Goal: Task Accomplishment & Management: Use online tool/utility

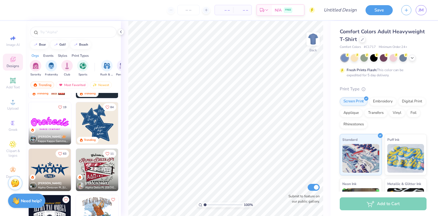
scroll to position [272, 0]
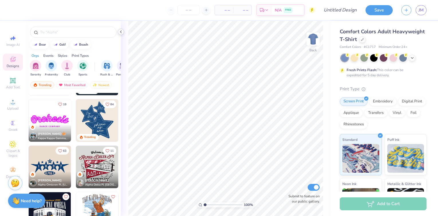
click at [120, 32] on icon at bounding box center [121, 32] width 5 height 5
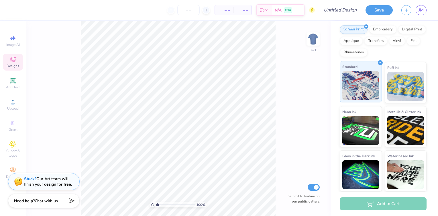
scroll to position [0, 0]
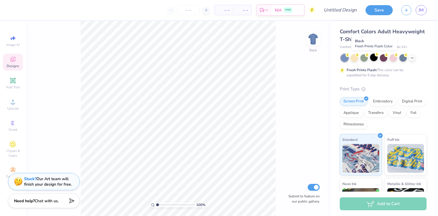
click at [373, 59] on div at bounding box center [373, 57] width 7 height 7
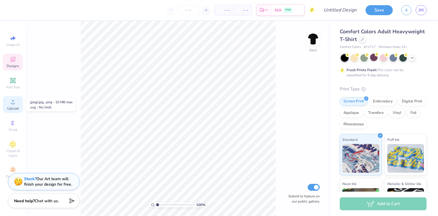
click at [13, 104] on circle at bounding box center [12, 103] width 3 height 3
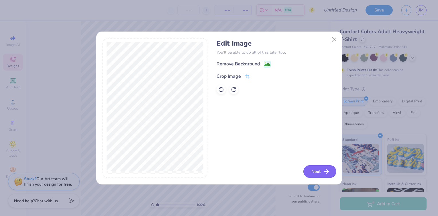
click at [318, 171] on button "Next" at bounding box center [319, 171] width 33 height 13
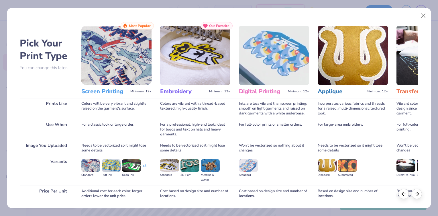
click at [119, 77] on img at bounding box center [116, 55] width 70 height 59
click at [135, 26] on span "Most Popular" at bounding box center [140, 26] width 22 height 4
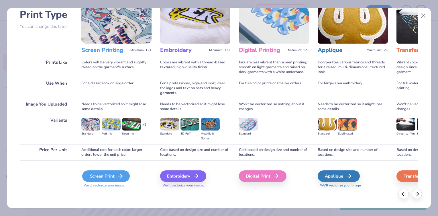
click at [107, 177] on div "Screen Print" at bounding box center [106, 175] width 48 height 11
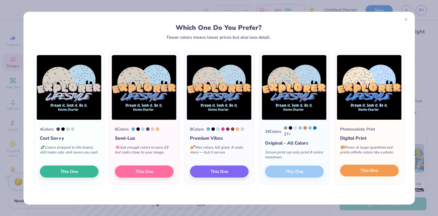
click at [365, 172] on span "This One" at bounding box center [369, 170] width 18 height 7
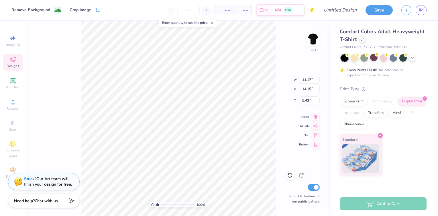
type input "1.67"
type input "13.38"
type input "13.35"
type input "2.46"
type input "2.47"
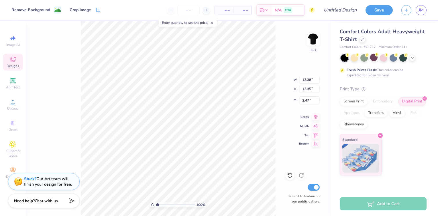
click at [314, 146] on icon at bounding box center [316, 143] width 8 height 7
click at [316, 127] on icon at bounding box center [316, 125] width 8 height 7
click at [314, 115] on icon at bounding box center [316, 115] width 4 height 5
click at [316, 134] on icon at bounding box center [316, 134] width 8 height 7
type input "0.50"
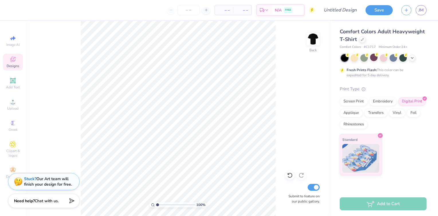
click at [19, 60] on div "Designs" at bounding box center [13, 62] width 20 height 17
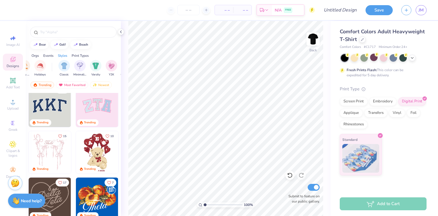
scroll to position [0, 271]
click at [63, 65] on img "filter for Classic" at bounding box center [65, 65] width 7 height 7
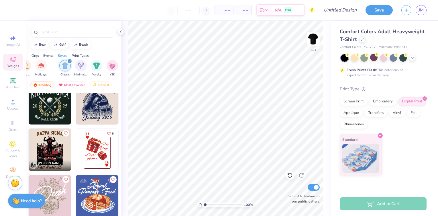
scroll to position [1452, 0]
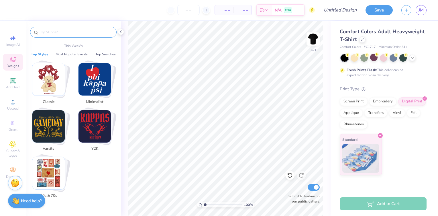
click at [60, 34] on input "text" at bounding box center [76, 32] width 73 height 6
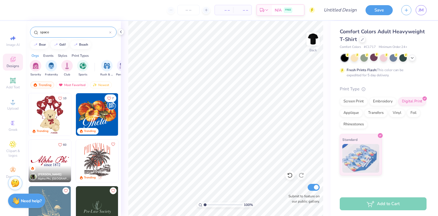
type input "space"
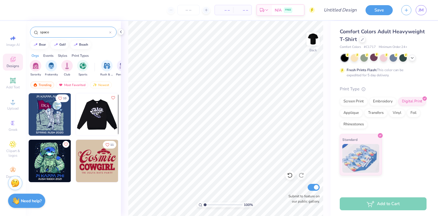
click at [76, 119] on img at bounding box center [55, 114] width 42 height 42
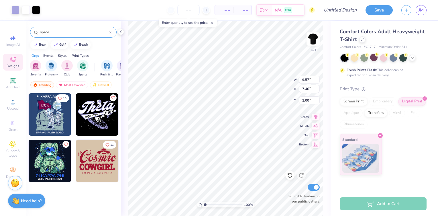
type input "11.18"
type input "8.72"
type input "3.08"
type input "13.20"
type input "10.29"
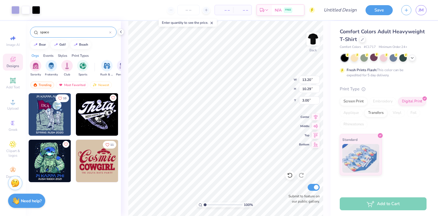
type input "3.52"
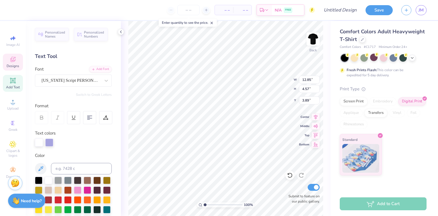
scroll to position [0, 0]
type textarea "encino"
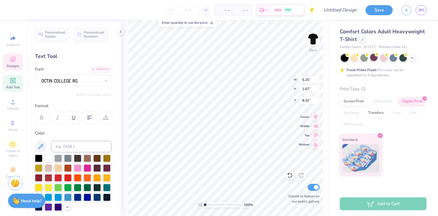
type input "5.25"
type input "1.67"
type input "8.32"
type textarea "charter elementary 25"
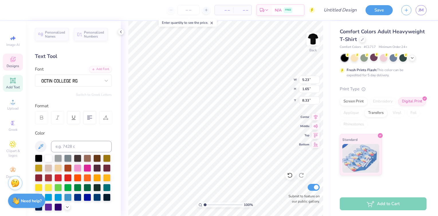
scroll to position [0, 2]
type input "2.32"
type input "1.51"
type input "8.51"
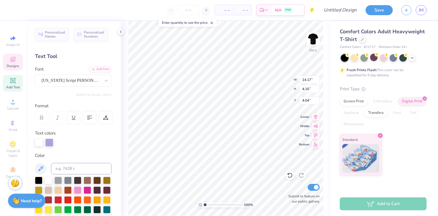
type input "5.23"
type input "1.65"
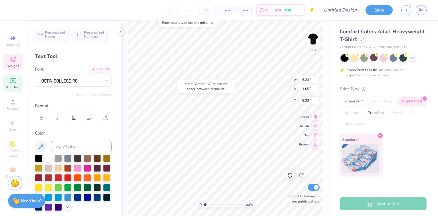
type input "8.36"
type textarea "charter elementary"
type input "8.44"
type input "8.36"
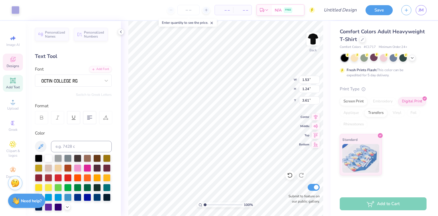
type input "3.42"
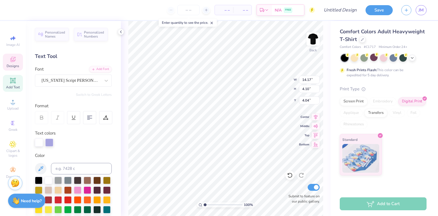
type input "1.61"
type input "1.62"
type input "3.23"
type input "1.53"
type input "1.24"
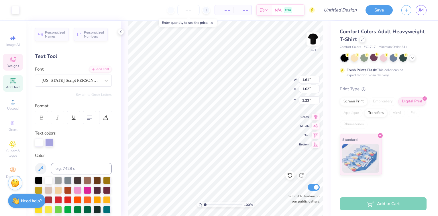
type input "3.42"
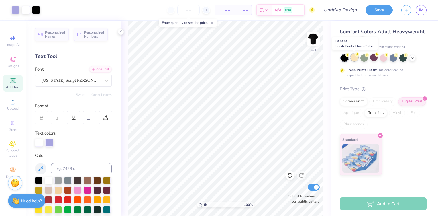
click at [355, 58] on div at bounding box center [354, 57] width 7 height 7
click at [412, 58] on polyline at bounding box center [412, 57] width 2 height 1
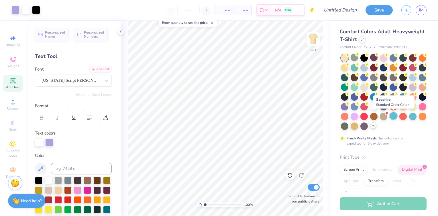
click at [394, 115] on div at bounding box center [393, 115] width 7 height 7
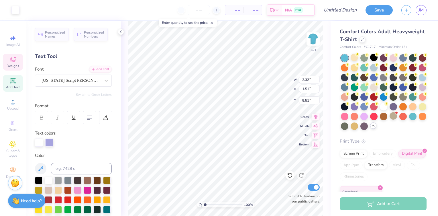
type input "7.46"
type input "5.14"
type input "8.67"
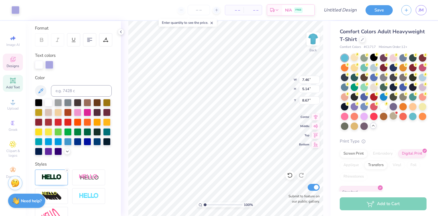
scroll to position [78, 0]
click at [89, 143] on div at bounding box center [87, 140] width 7 height 7
click at [48, 102] on div at bounding box center [48, 101] width 7 height 7
click at [49, 65] on div at bounding box center [49, 64] width 8 height 8
click at [88, 143] on div at bounding box center [87, 140] width 7 height 7
